Goal: Go to known website: Go to known website

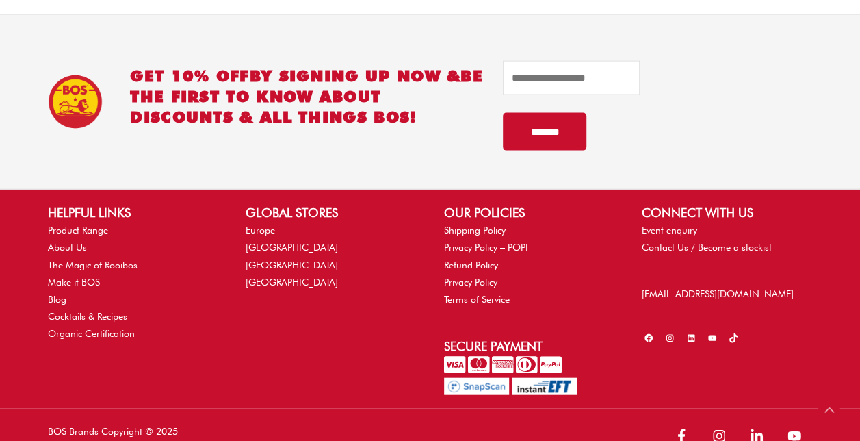
scroll to position [1408, 0]
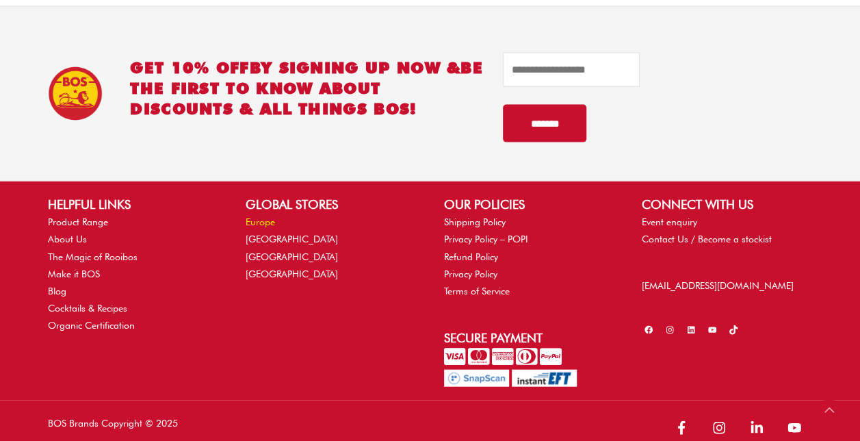
click at [264, 216] on link "Europe" at bounding box center [260, 221] width 29 height 11
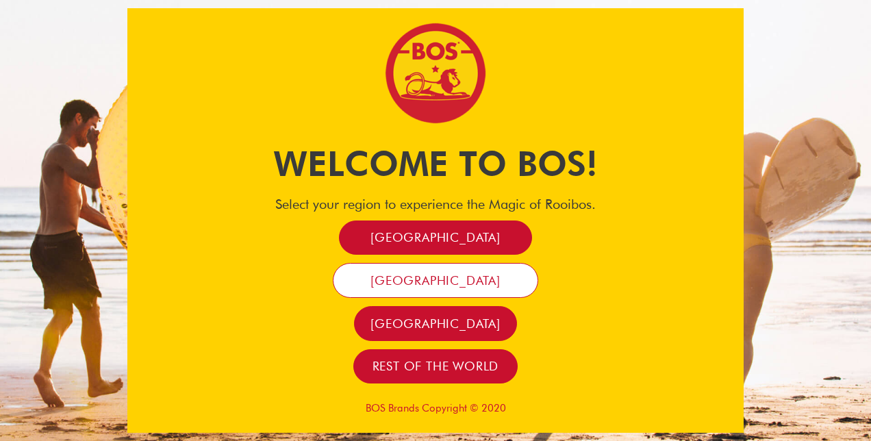
click at [412, 280] on span "France" at bounding box center [435, 280] width 130 height 16
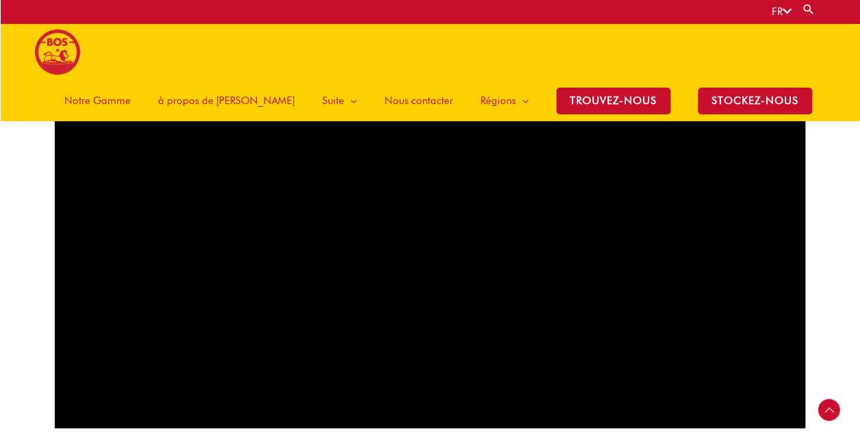
scroll to position [907, 0]
